Goal: Task Accomplishment & Management: Manage account settings

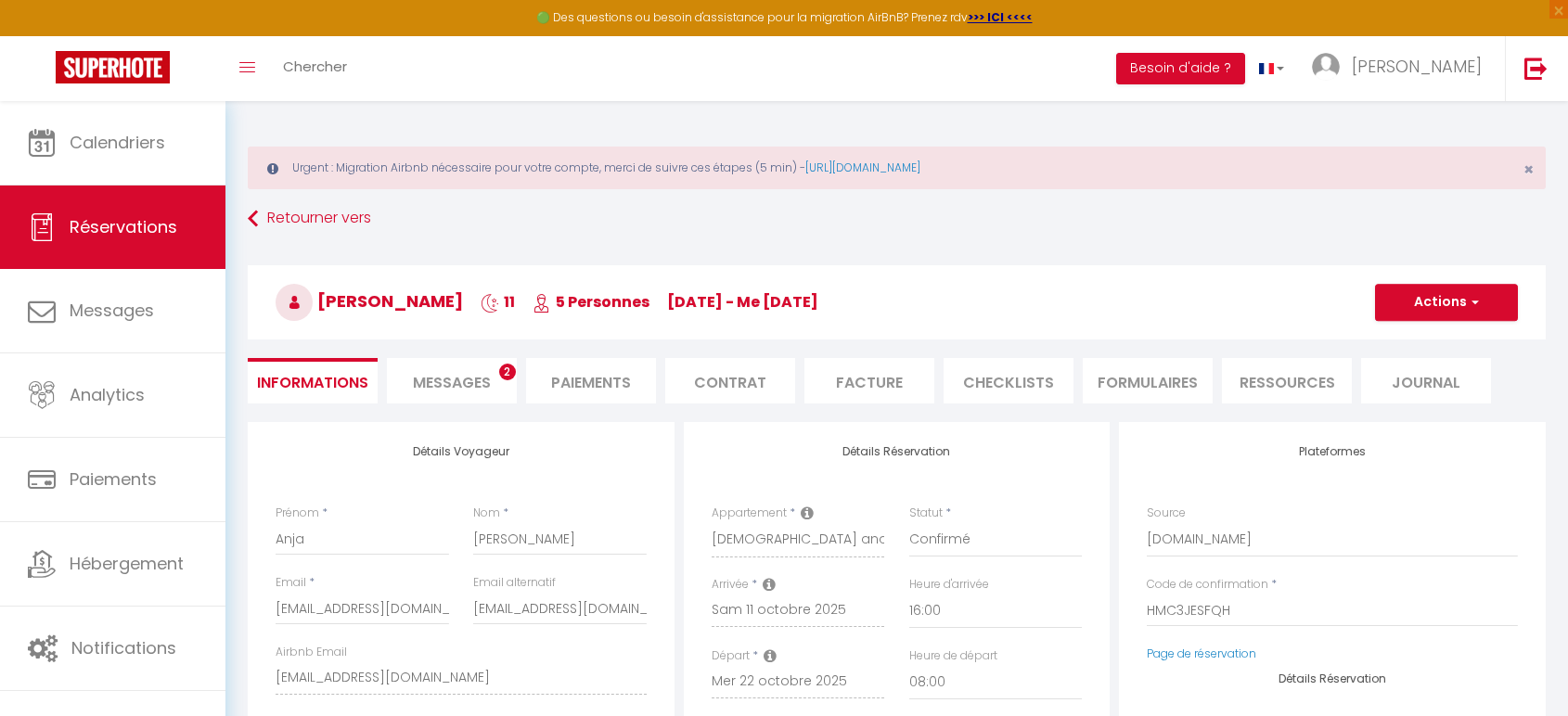
select select "DE"
select select "19382"
select select "16:00"
select select "08:00"
select select "1"
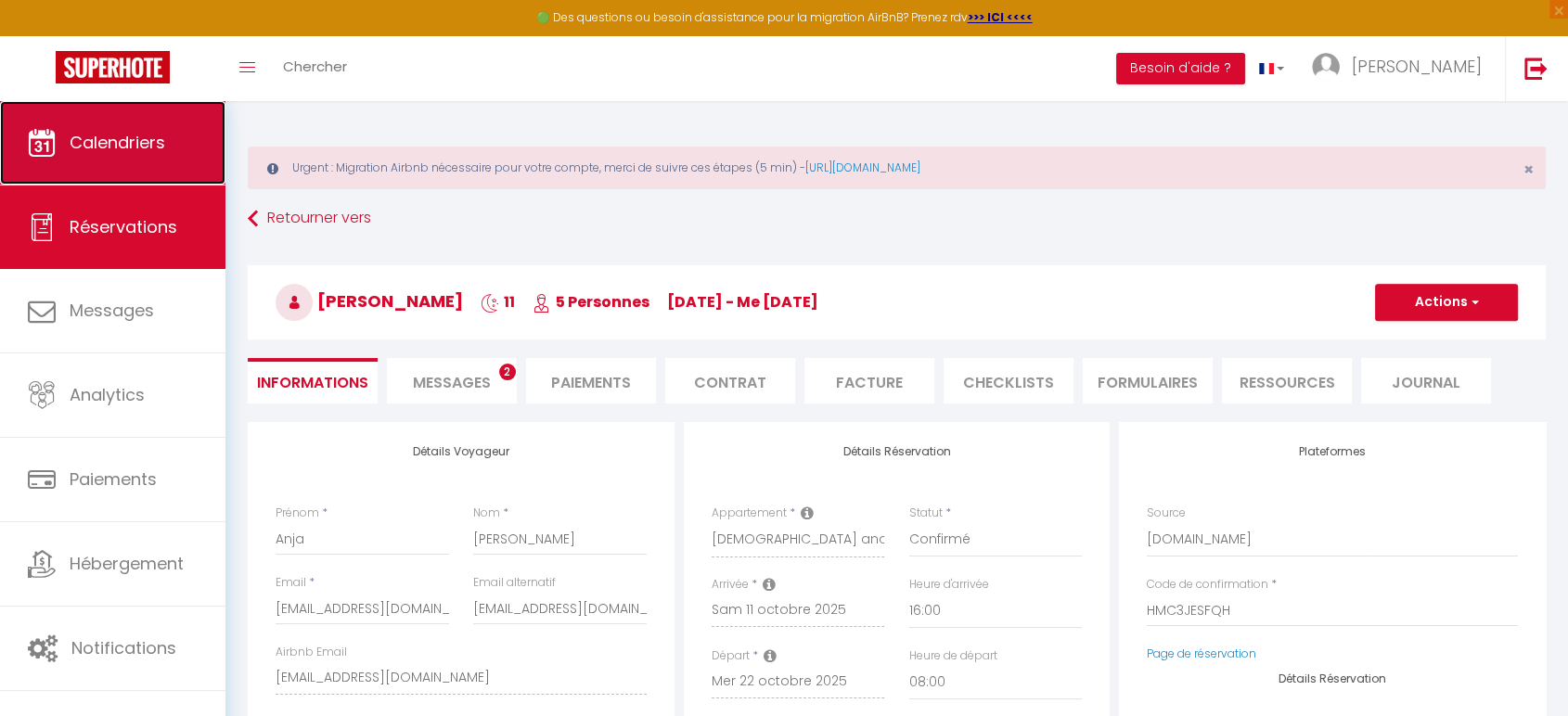
click at [141, 147] on span "Calendriers" at bounding box center [117, 142] width 96 height 23
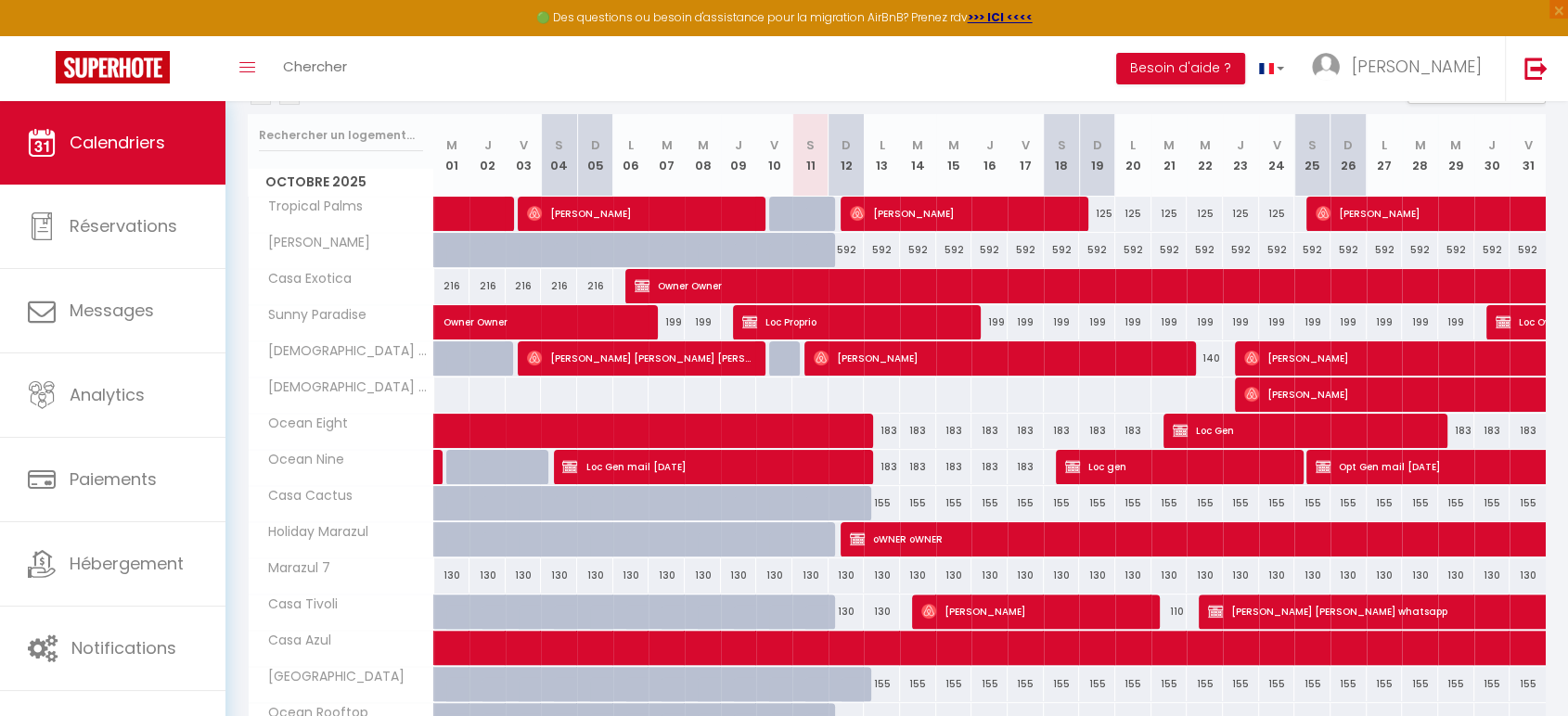
scroll to position [309, 0]
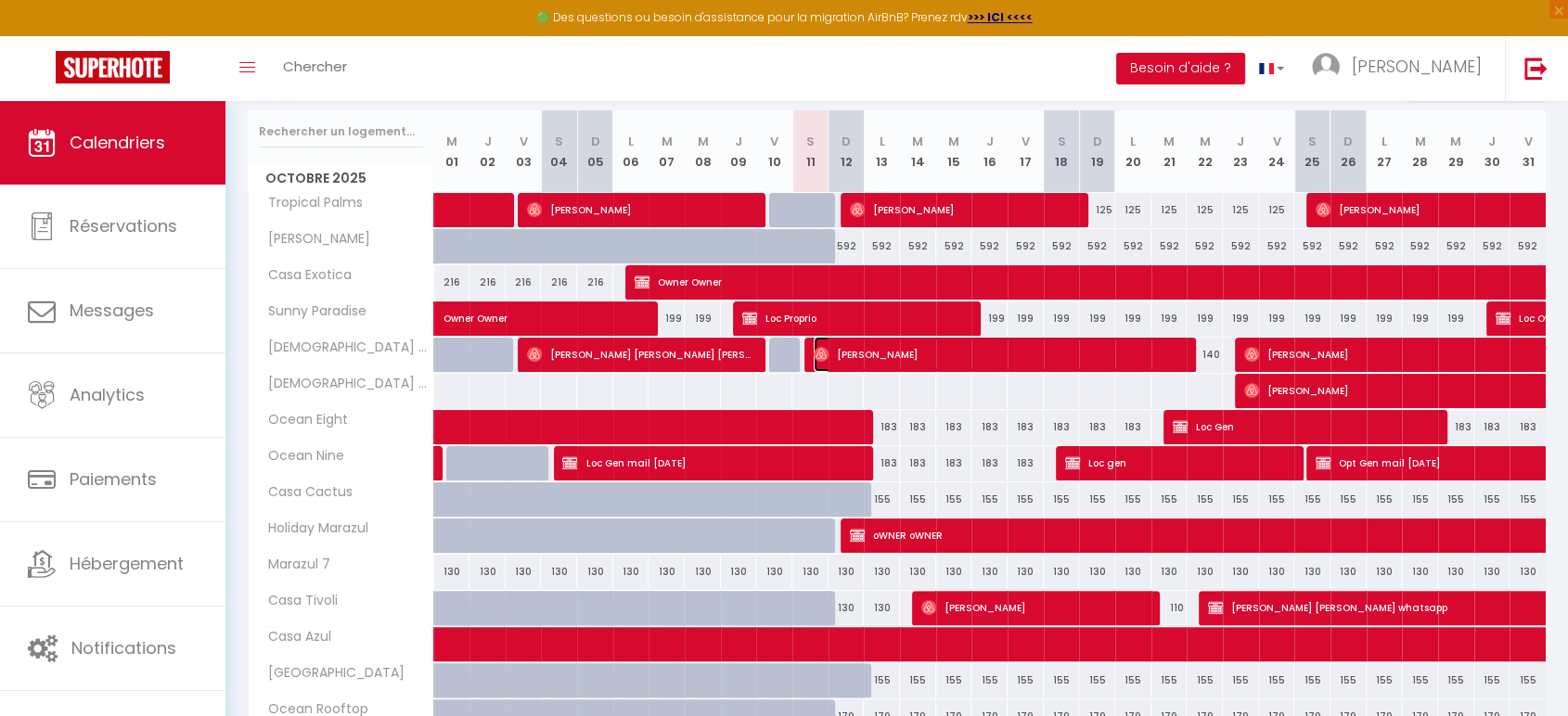
click at [871, 357] on span "[PERSON_NAME]" at bounding box center [1000, 354] width 374 height 35
select select "OK"
select select "1"
select select "0"
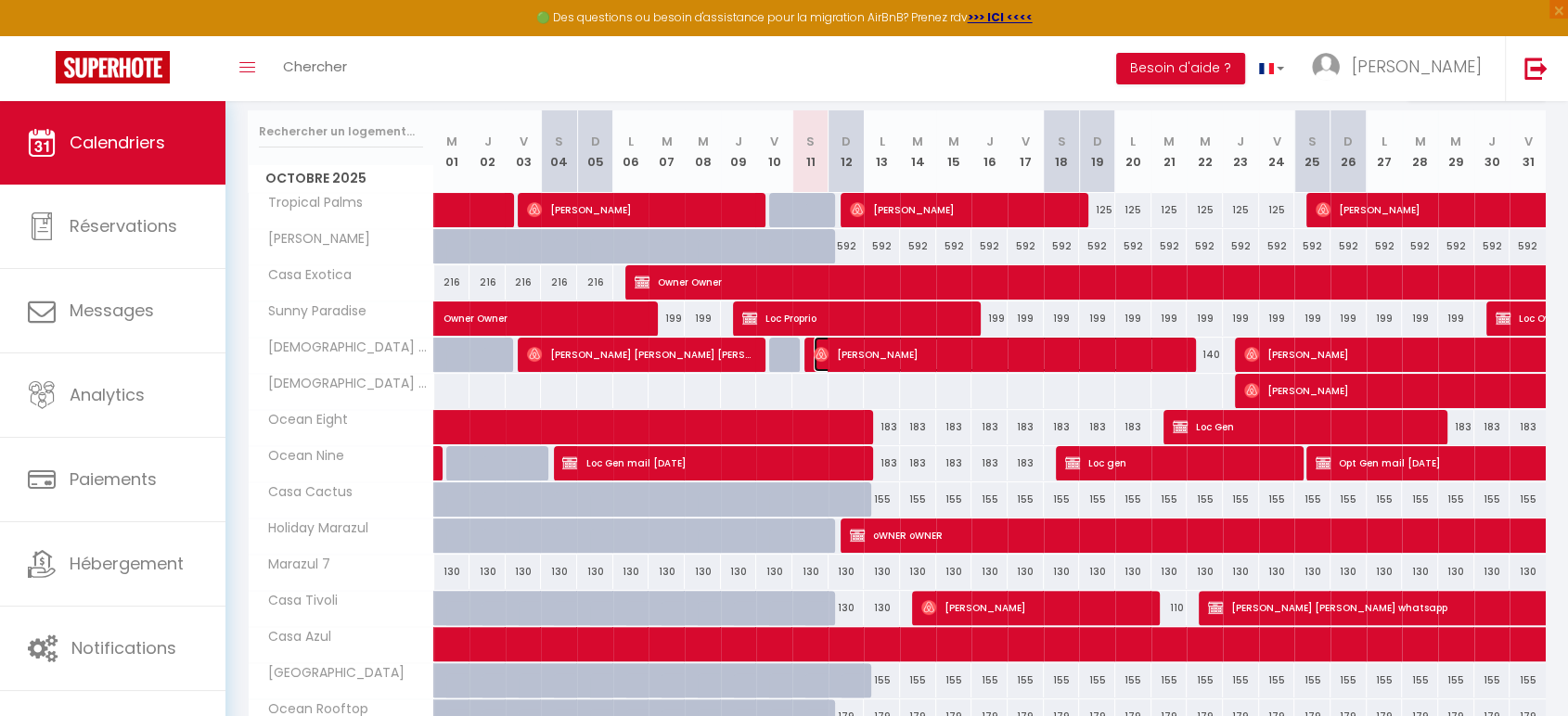
select select "1"
select select
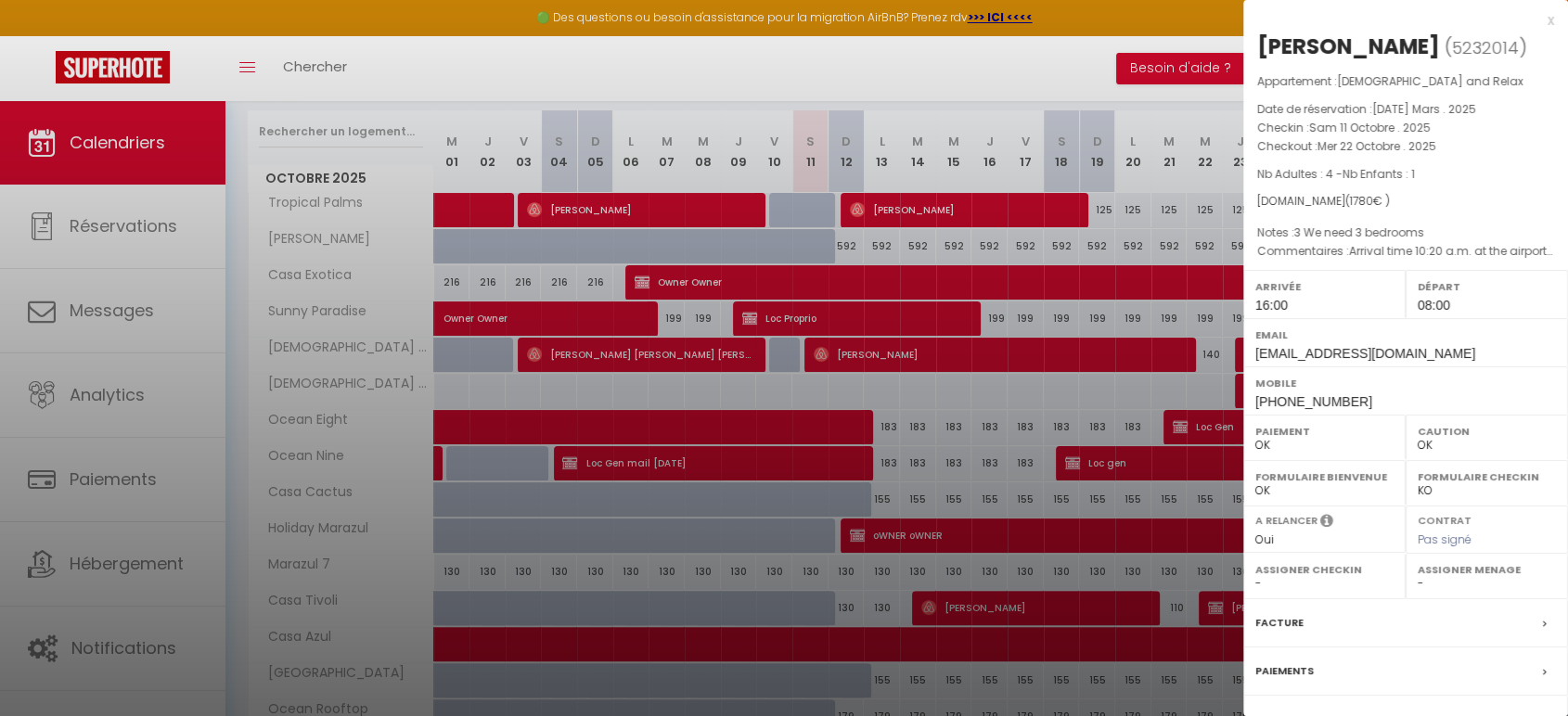
click at [1533, 21] on div "x" at bounding box center [1398, 20] width 310 height 22
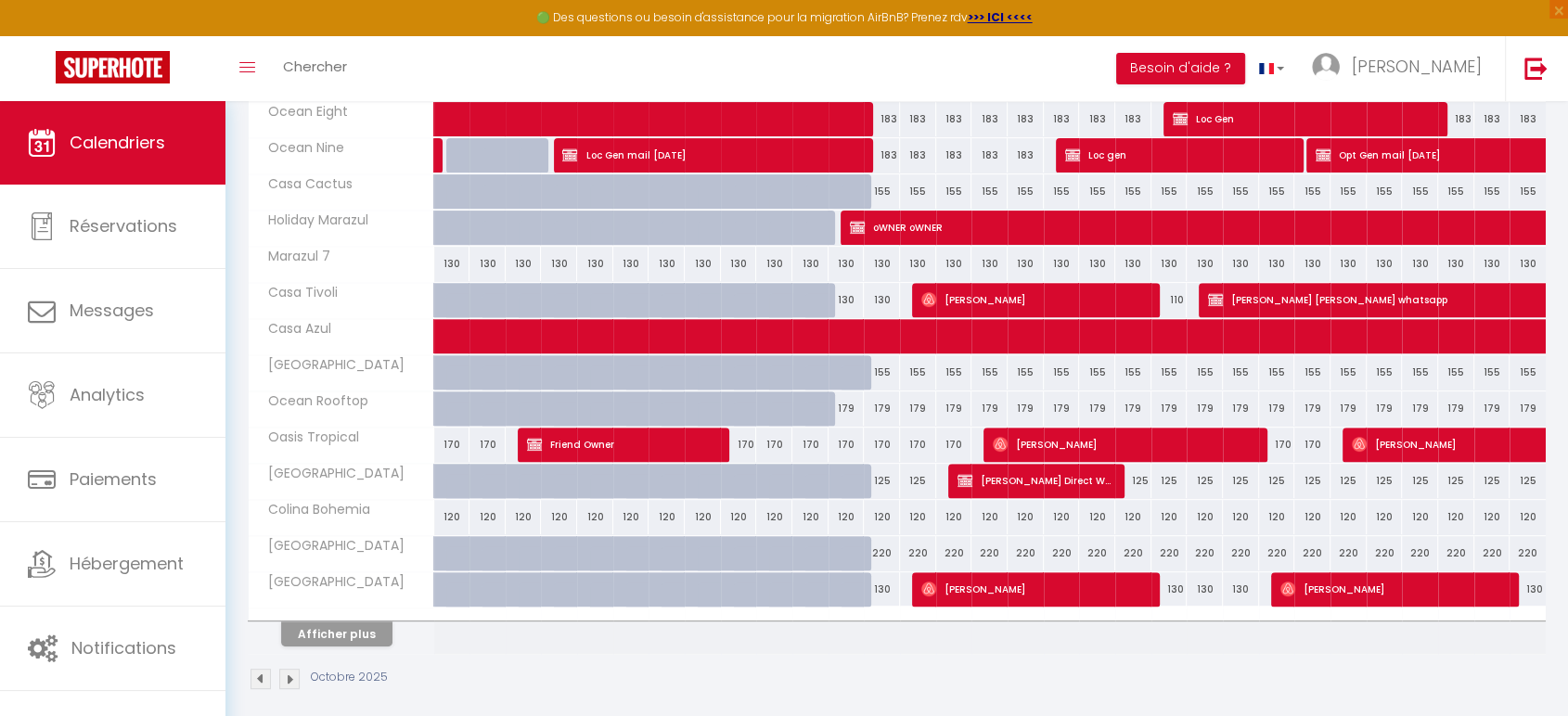
scroll to position [617, 0]
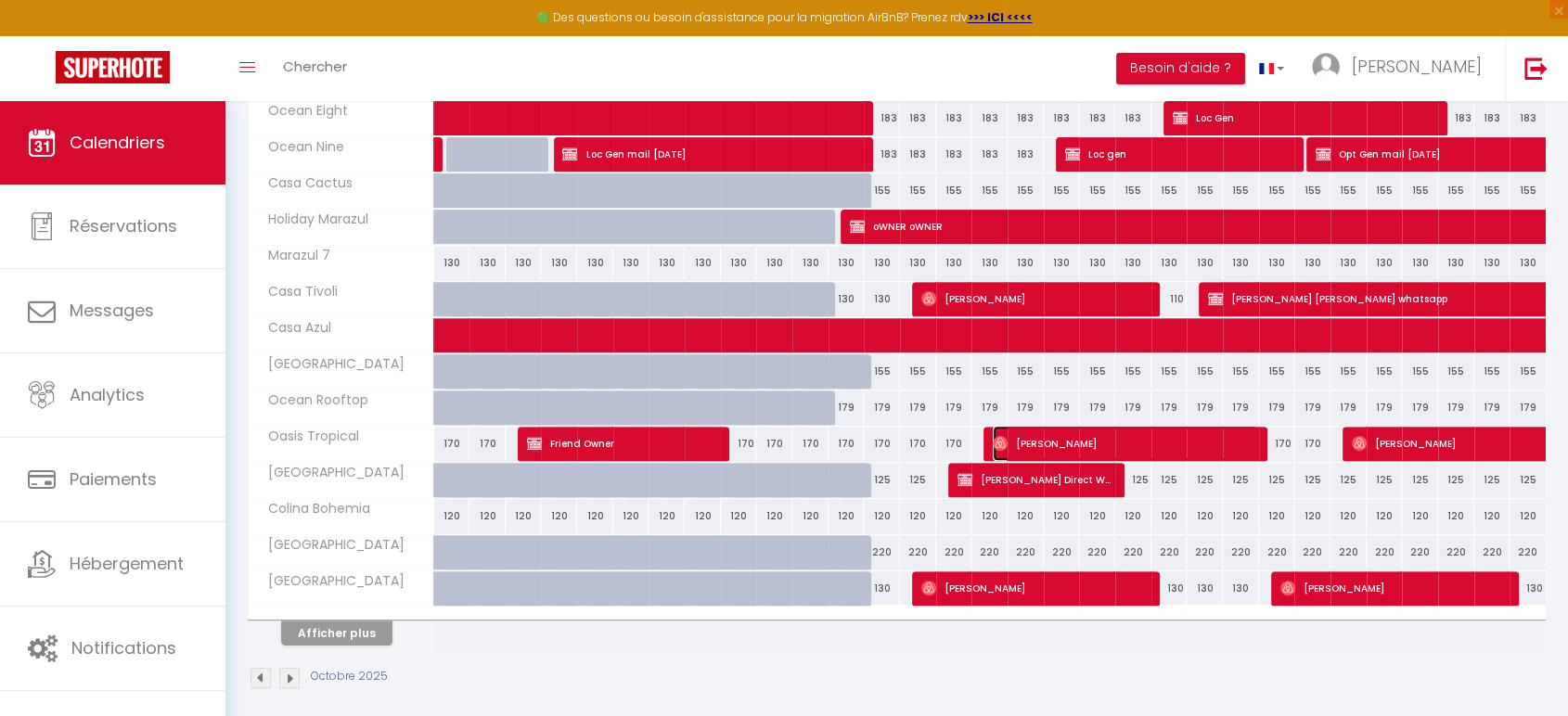
click at [999, 442] on img at bounding box center [999, 443] width 15 height 15
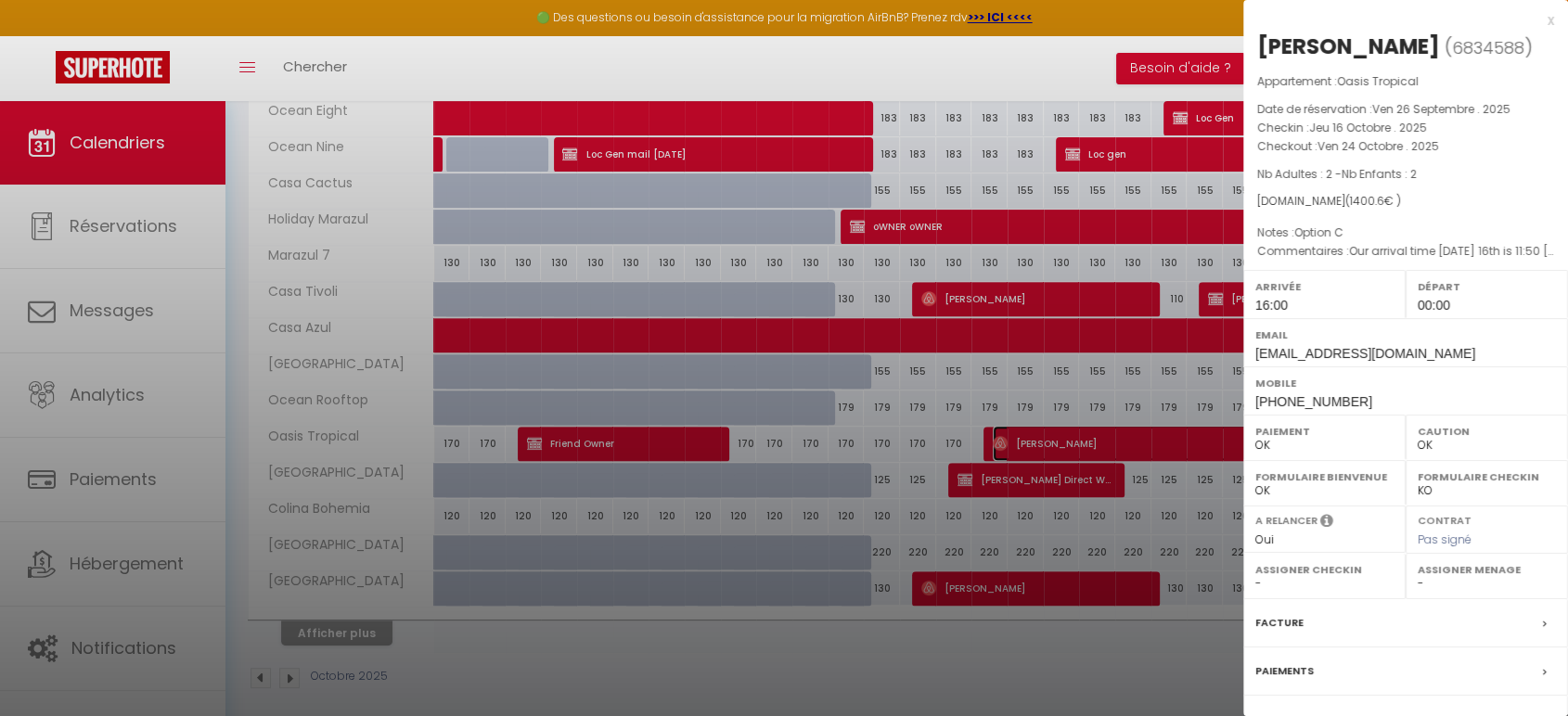
scroll to position [103, 0]
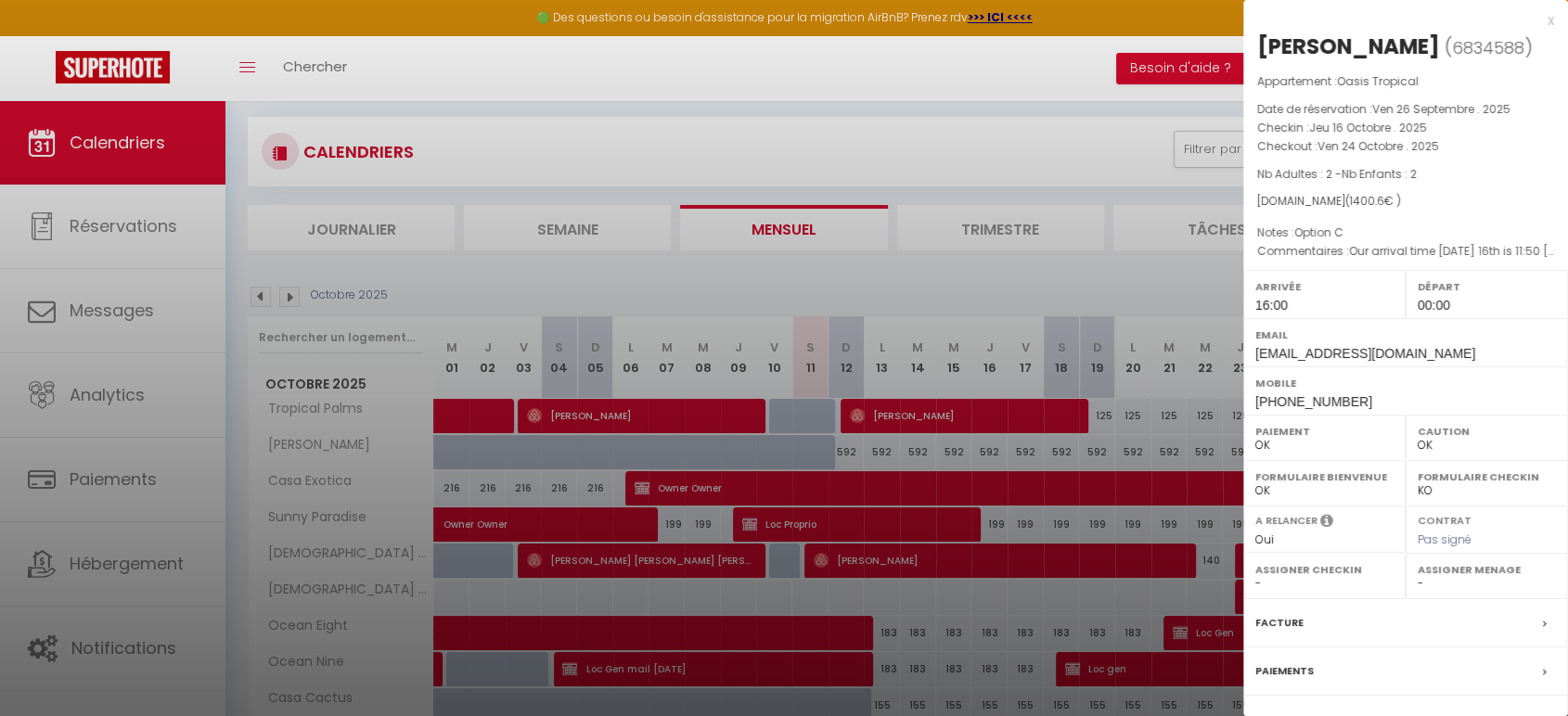
click at [1536, 14] on div "x" at bounding box center [1398, 20] width 310 height 22
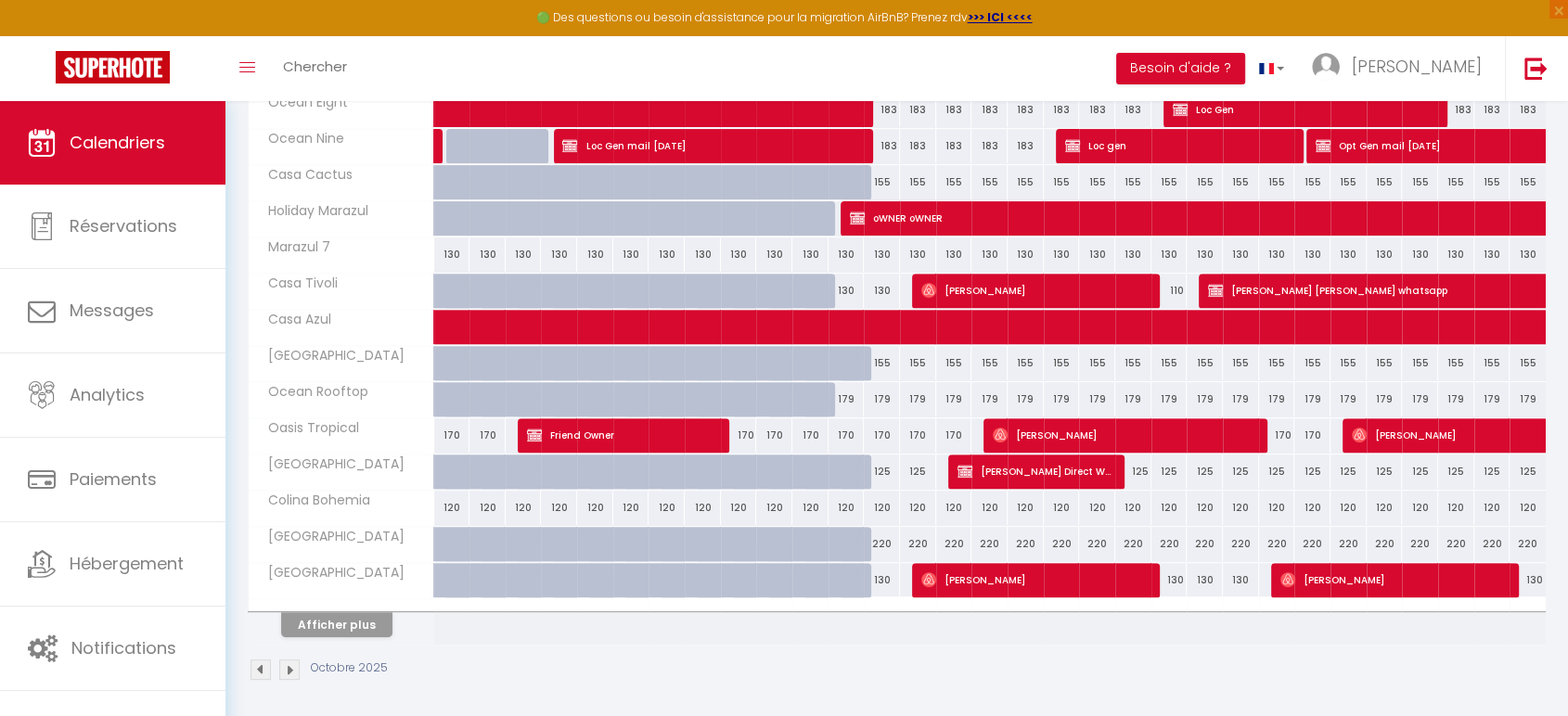
scroll to position [627, 0]
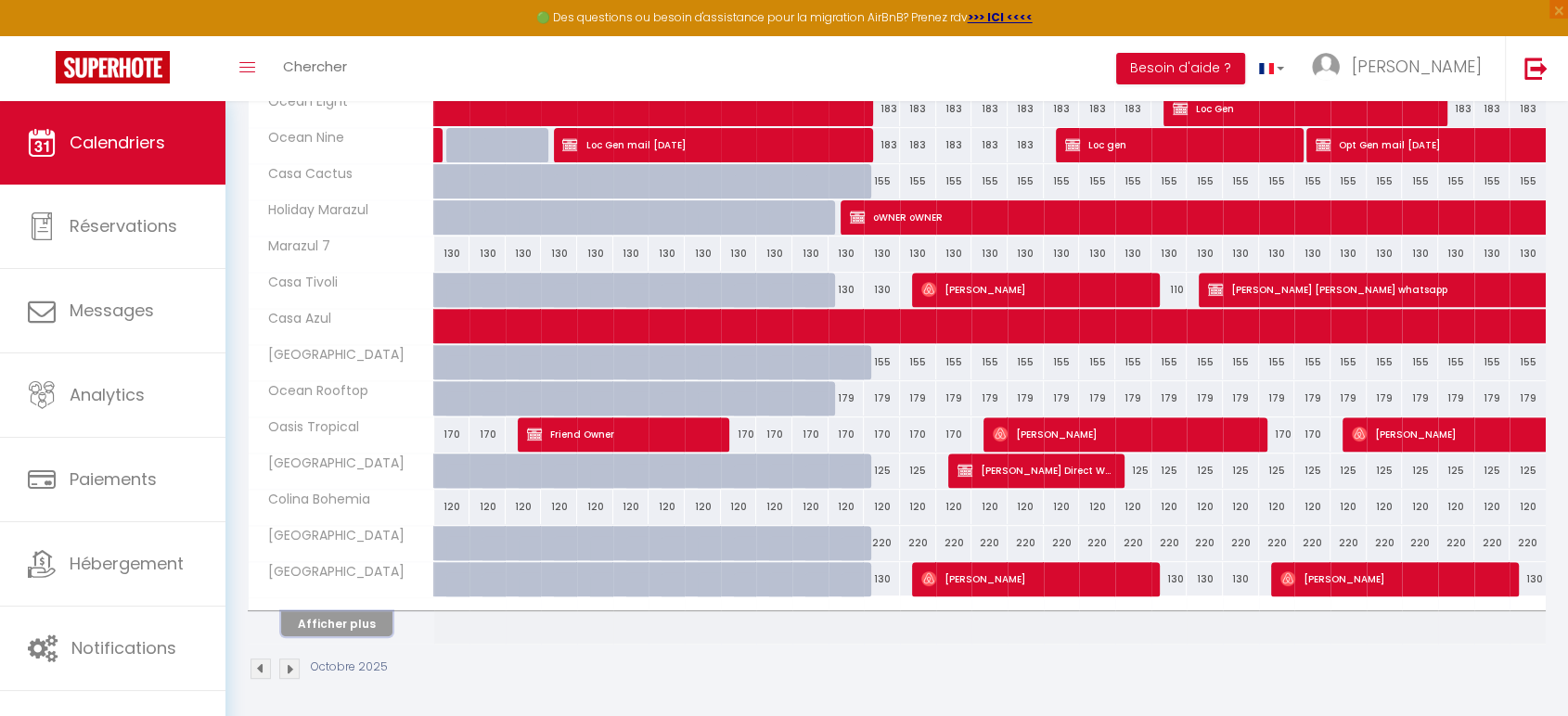
click at [343, 614] on button "Afficher plus" at bounding box center [337, 624] width 111 height 25
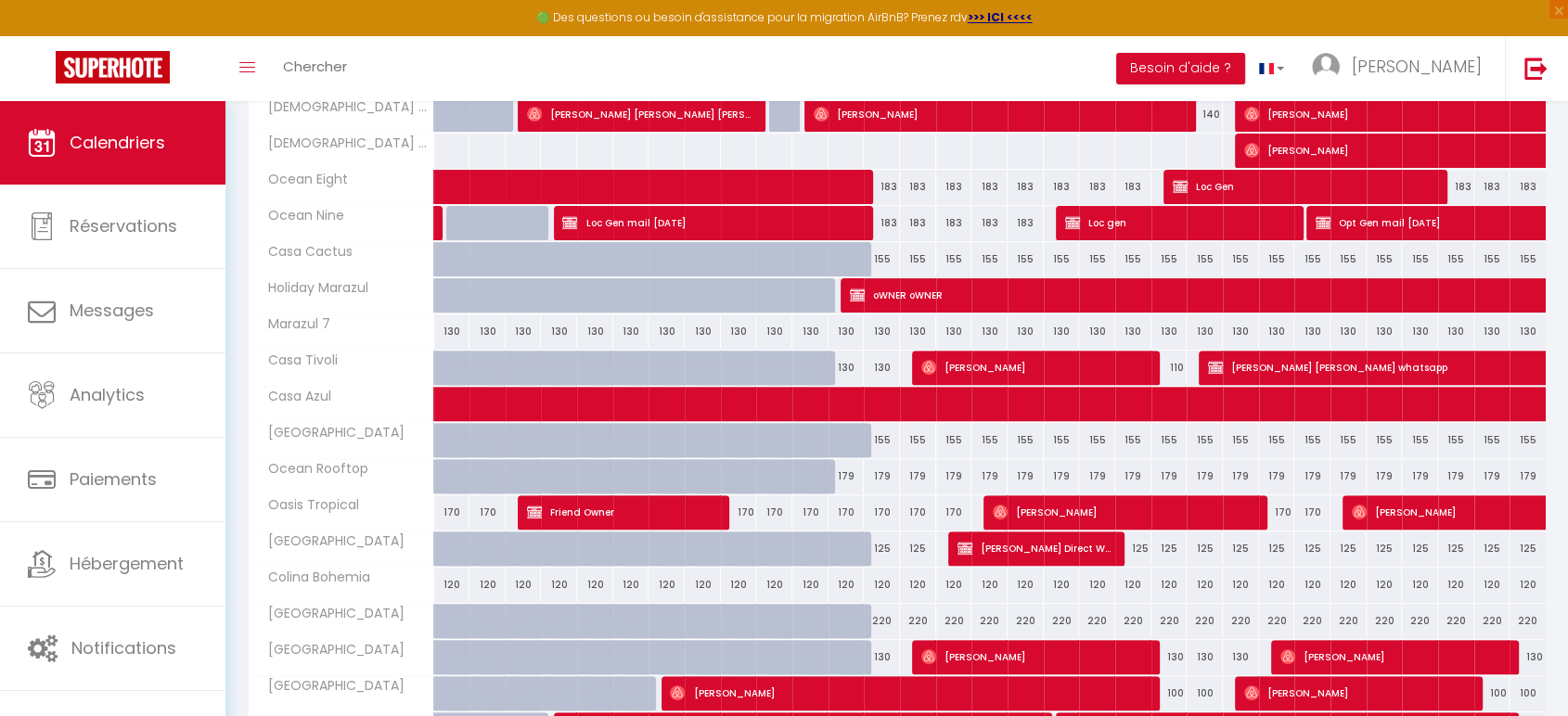
scroll to position [763, 0]
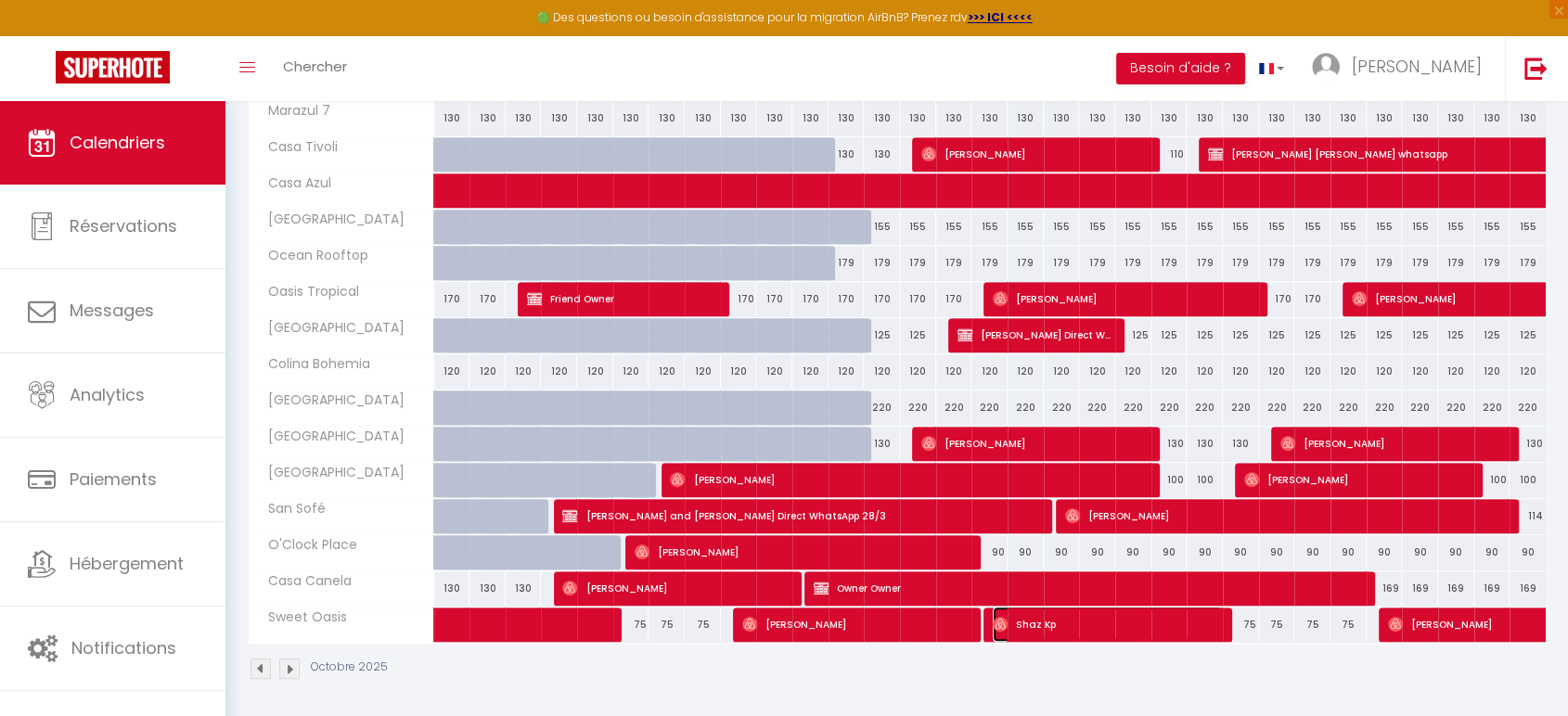
click at [1003, 623] on img at bounding box center [999, 623] width 15 height 15
select select "29674"
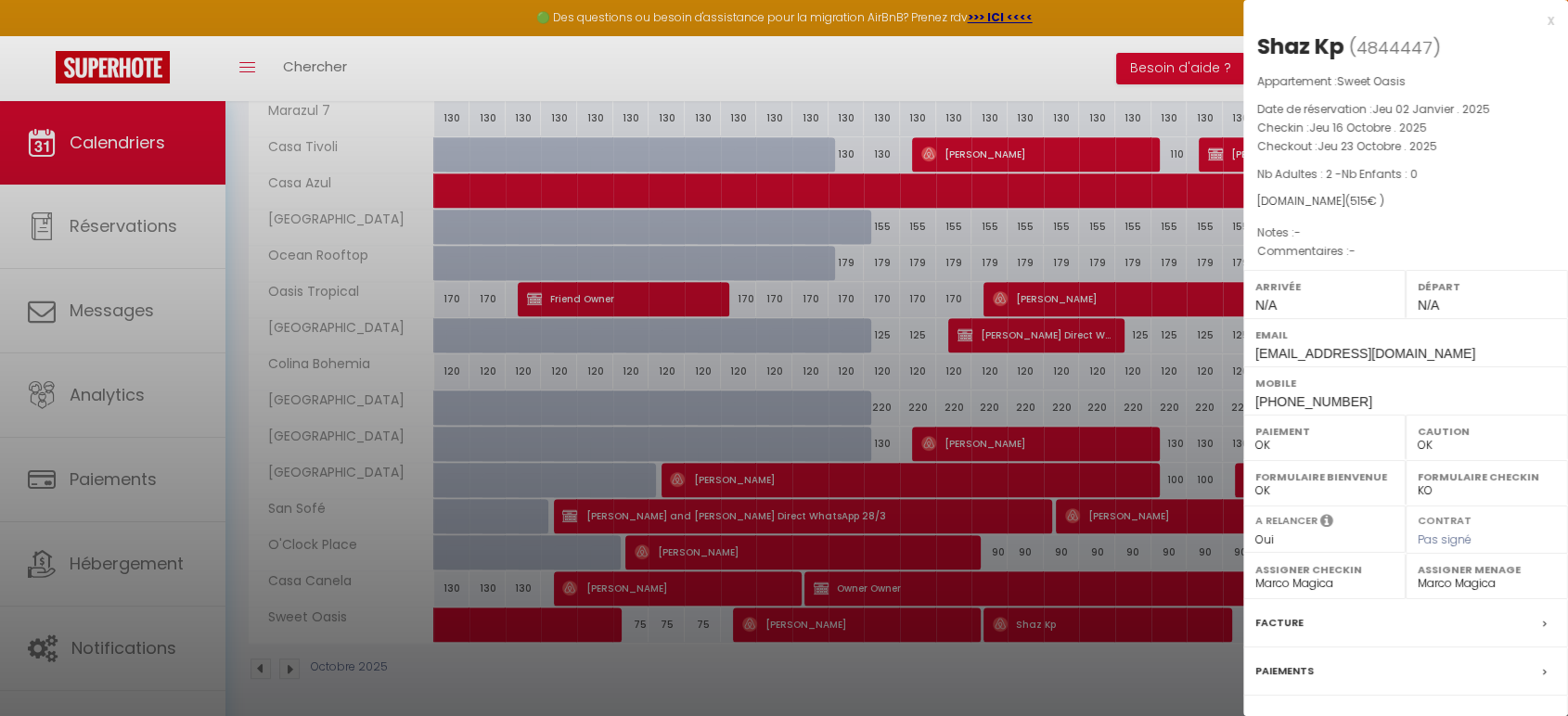
click at [1536, 18] on div "x" at bounding box center [1398, 20] width 310 height 22
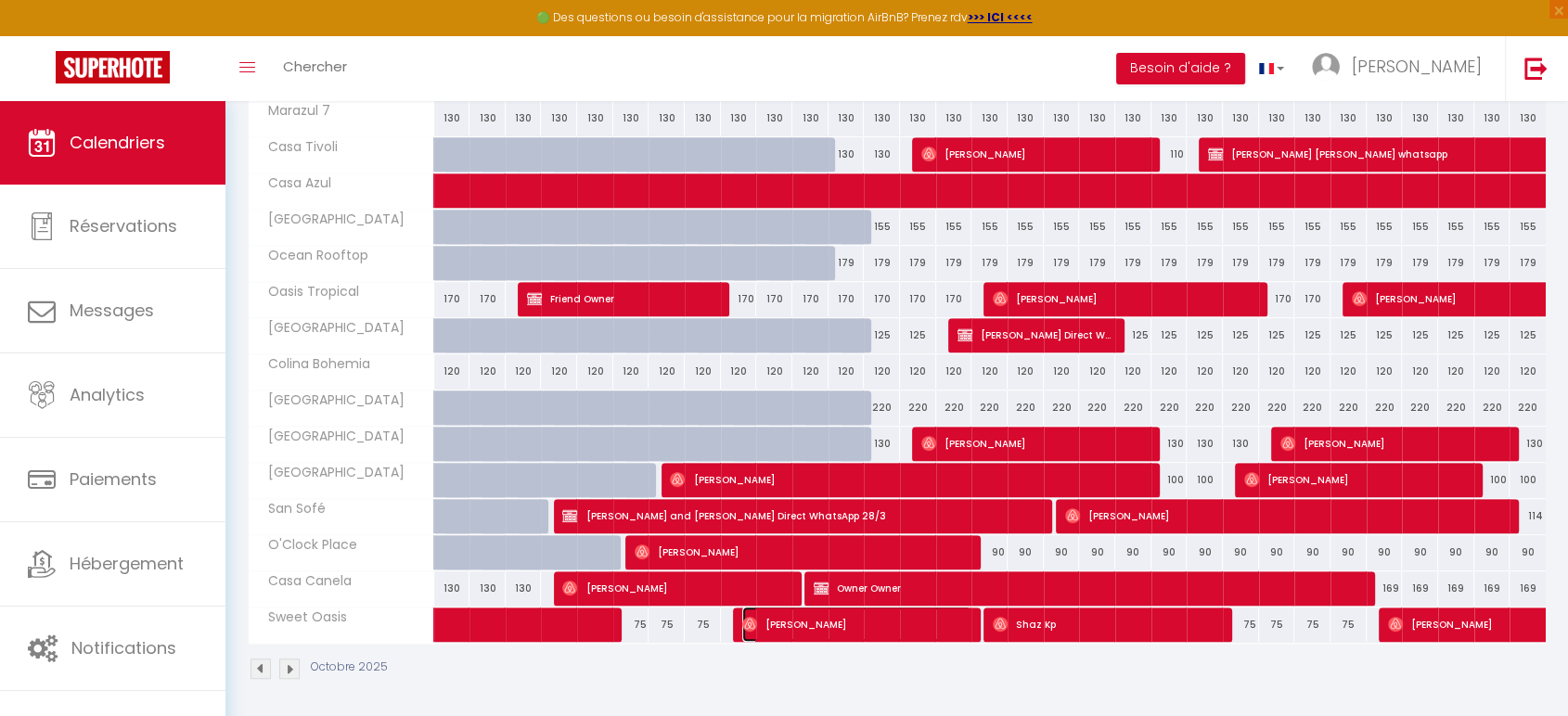
click at [964, 623] on span "[PERSON_NAME]" at bounding box center [857, 624] width 229 height 35
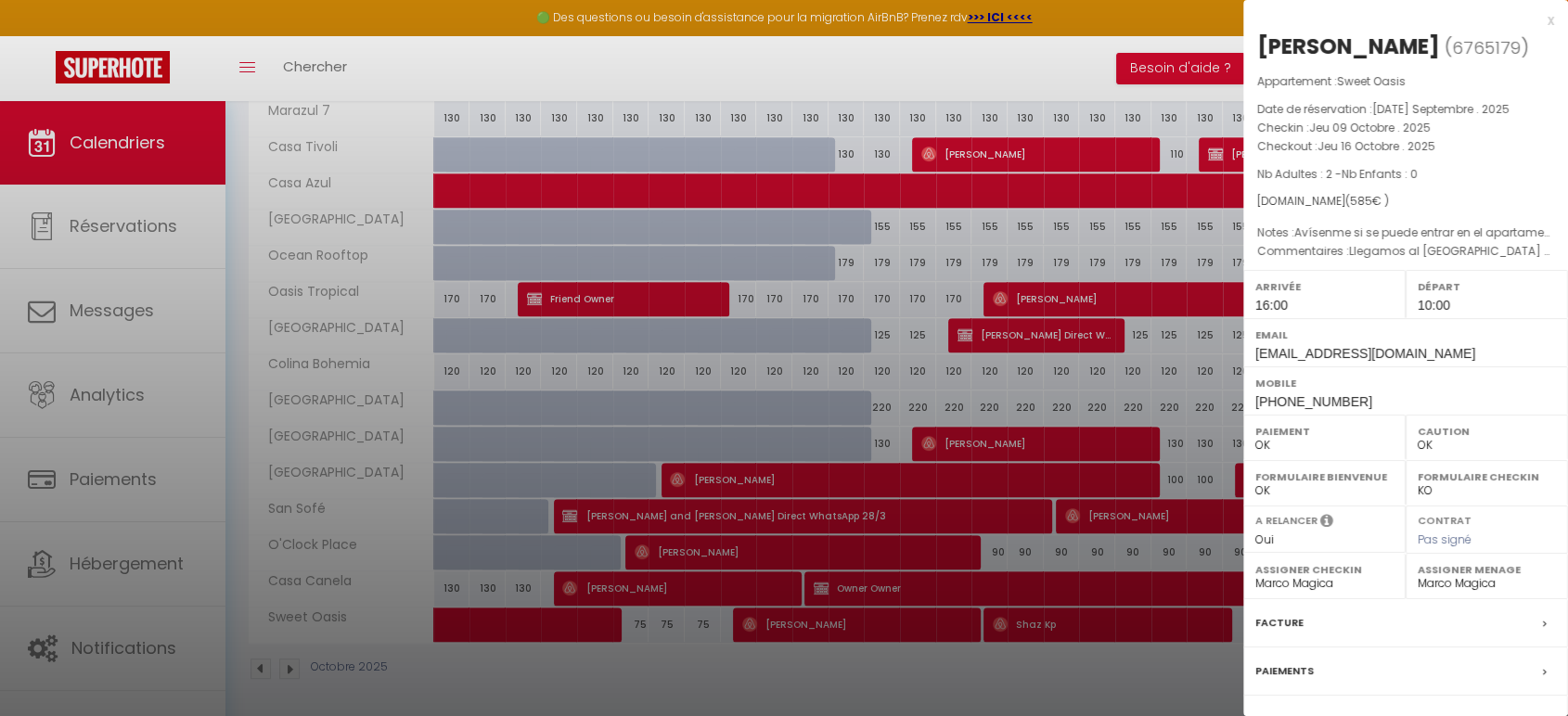
click at [1000, 621] on div at bounding box center [784, 358] width 1568 height 716
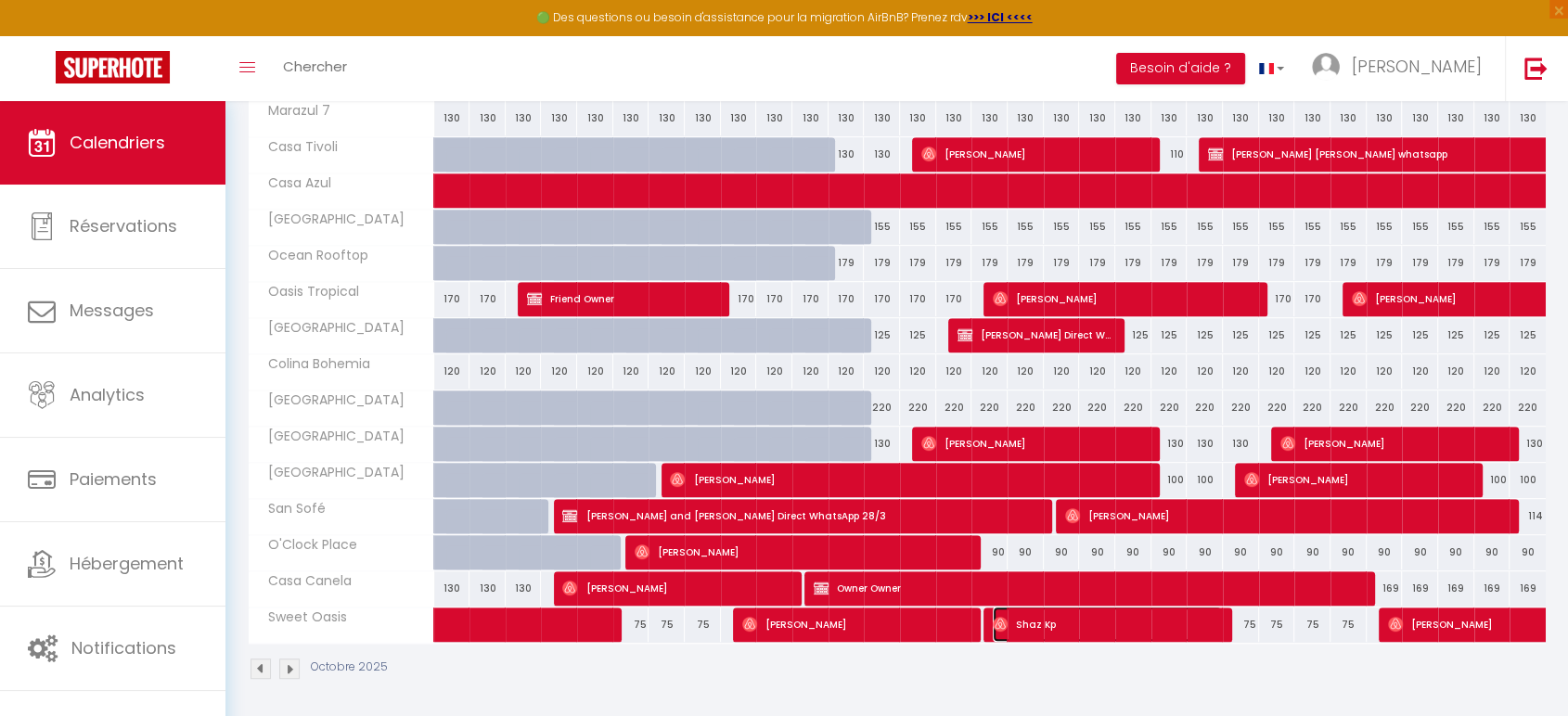
click at [994, 621] on img at bounding box center [999, 623] width 15 height 15
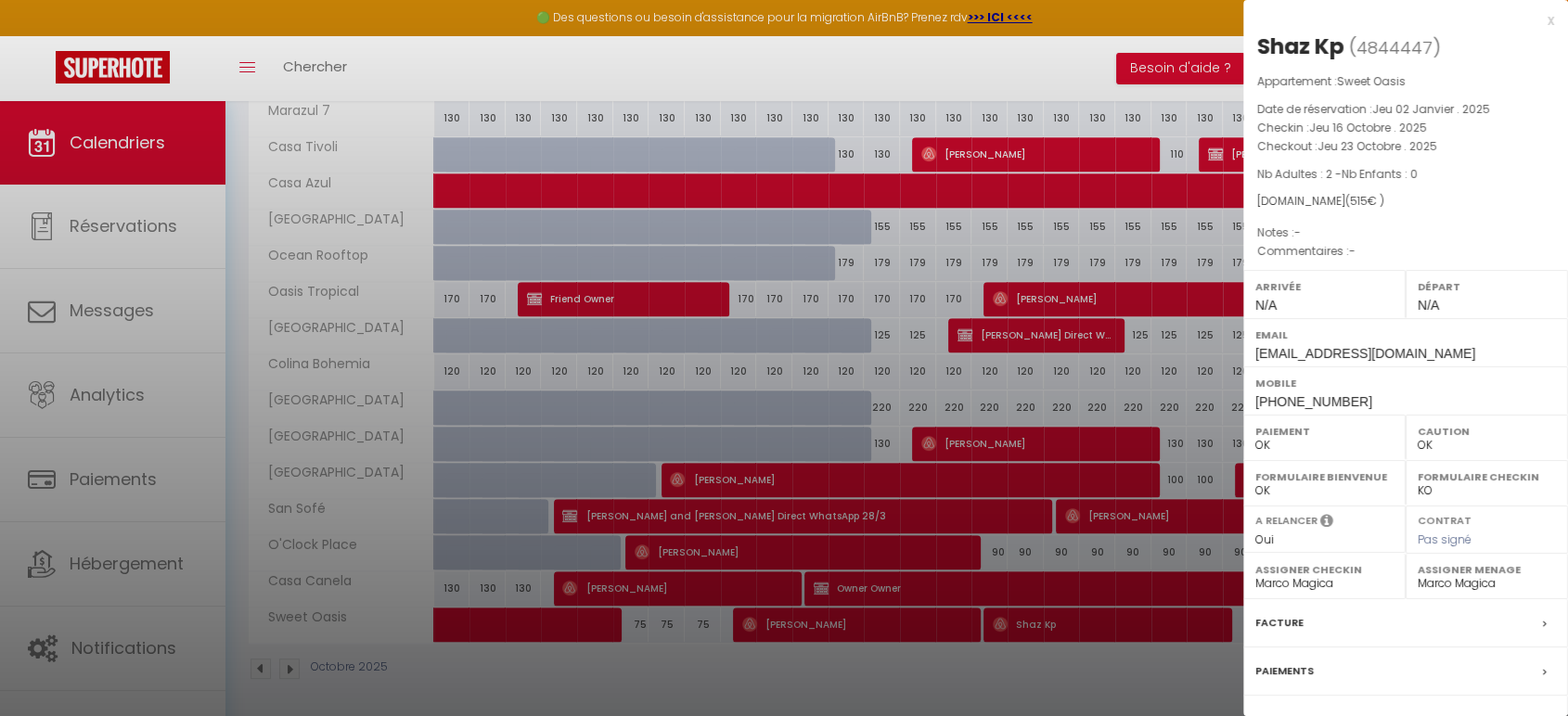
click at [1533, 22] on div "x" at bounding box center [1398, 20] width 310 height 22
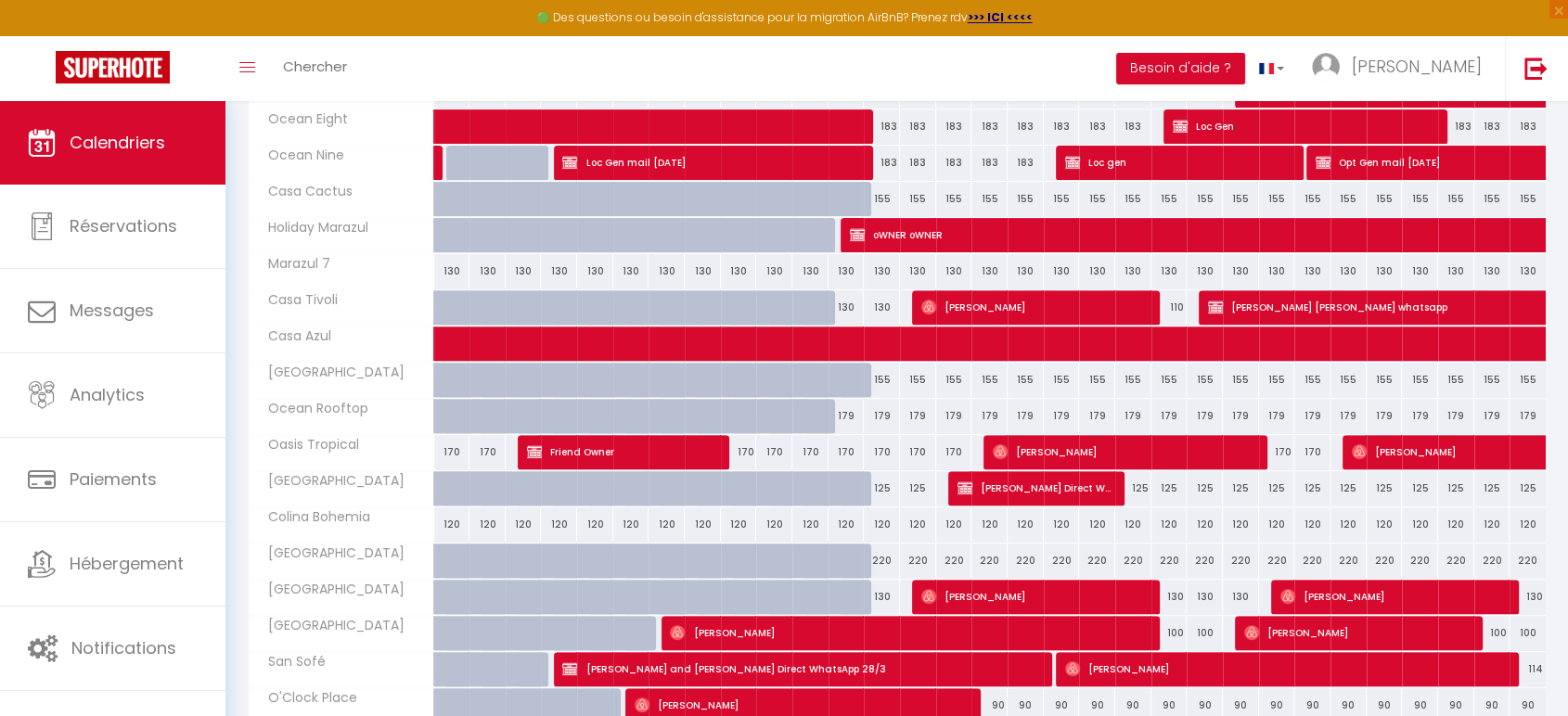
scroll to position [617, 0]
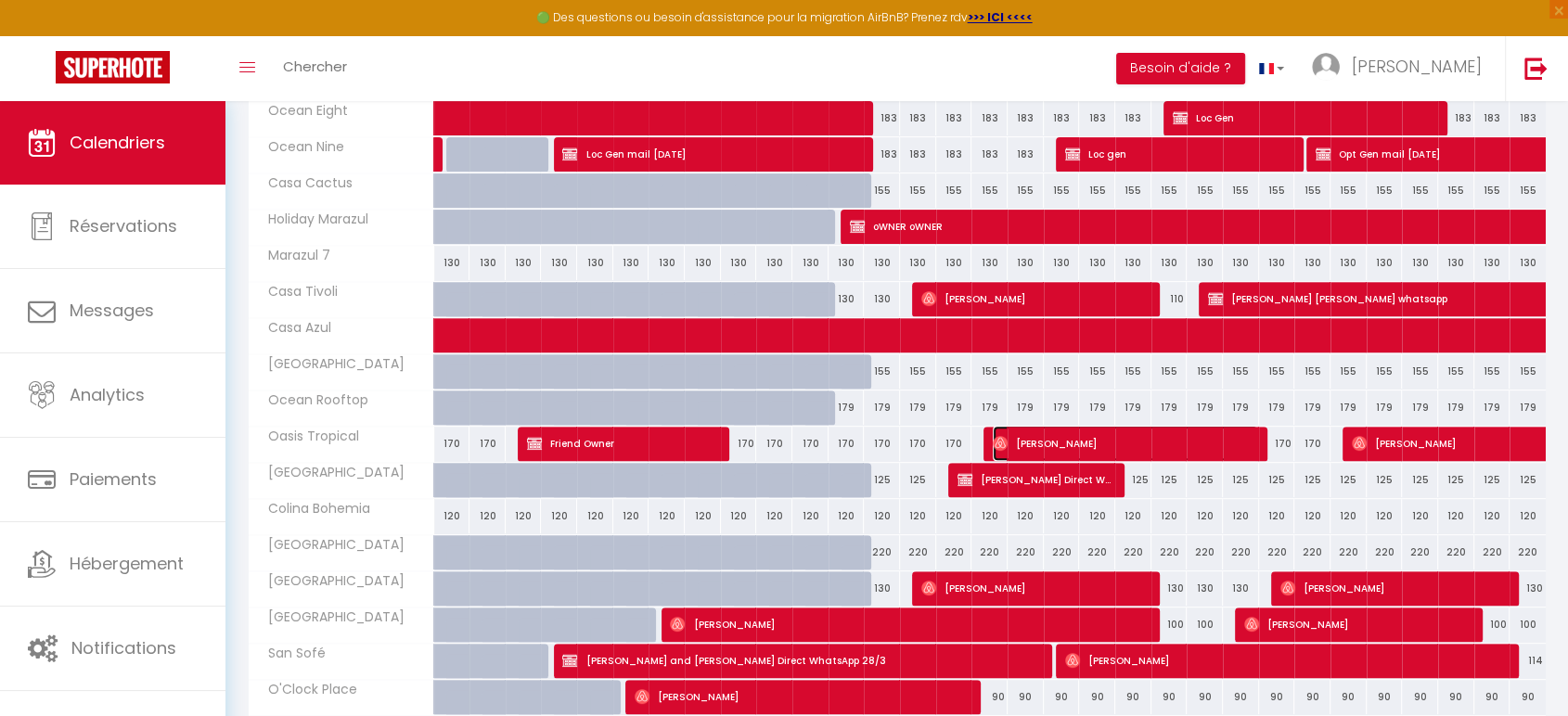
click at [1008, 439] on span "[PERSON_NAME]" at bounding box center [1125, 443] width 265 height 35
select select "1"
select select
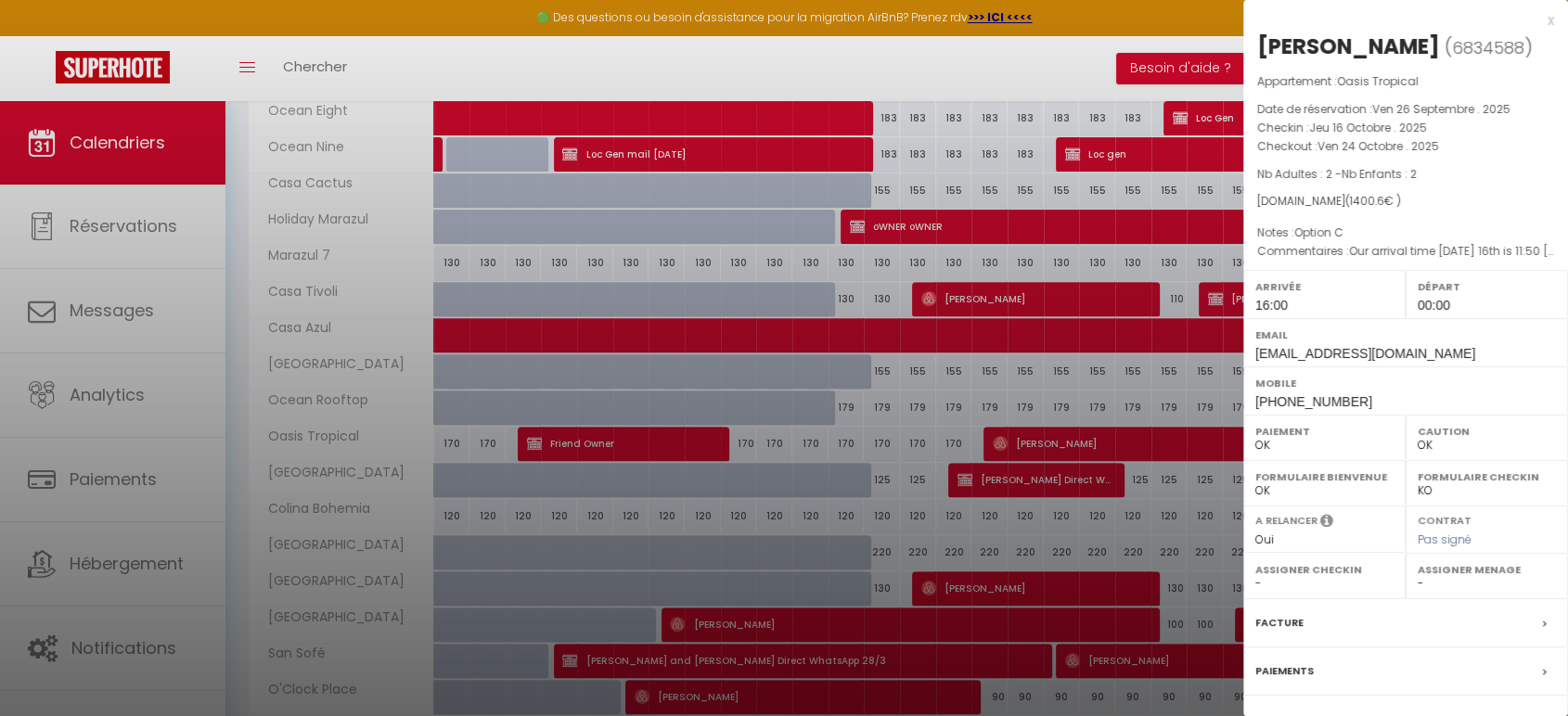
click at [1534, 20] on div "x" at bounding box center [1398, 20] width 310 height 22
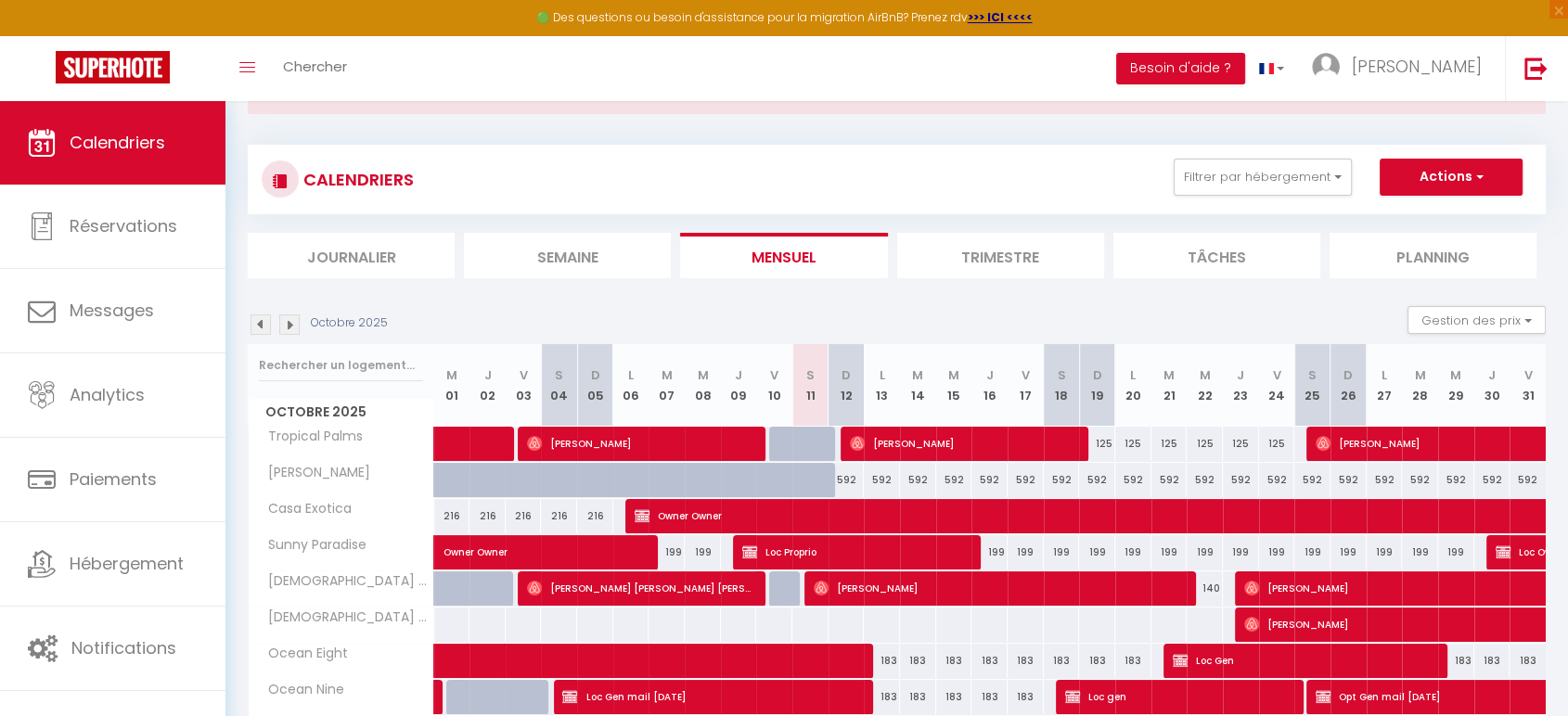
scroll to position [0, 0]
